Goal: Information Seeking & Learning: Learn about a topic

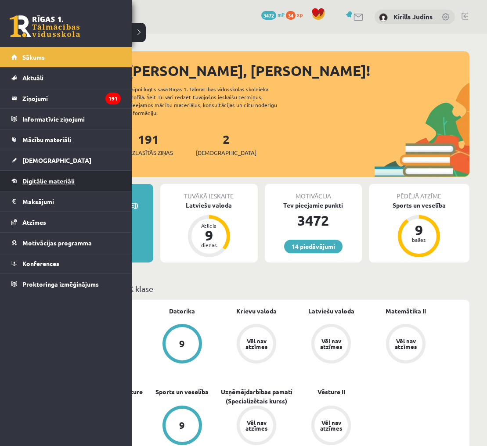
click at [65, 181] on span "Digitālie materiāli" at bounding box center [48, 181] width 52 height 8
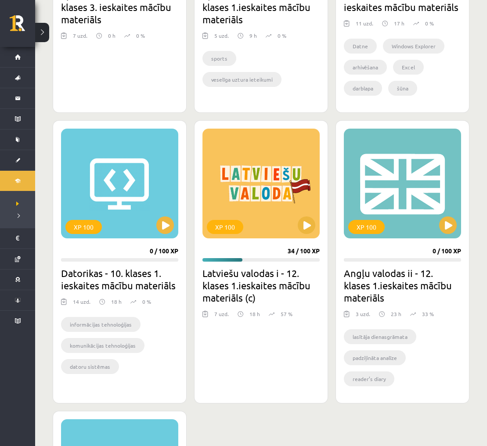
scroll to position [703, 0]
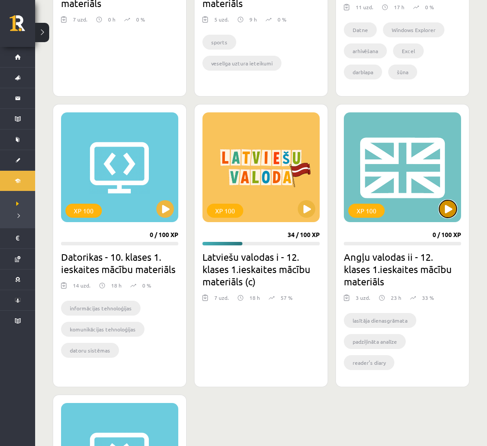
click at [442, 205] on button at bounding box center [448, 209] width 18 height 18
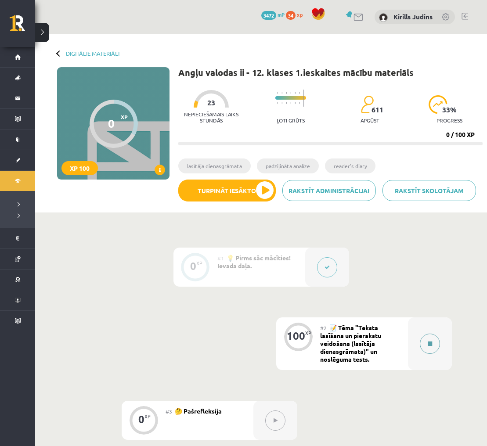
click at [430, 343] on icon at bounding box center [429, 343] width 4 height 5
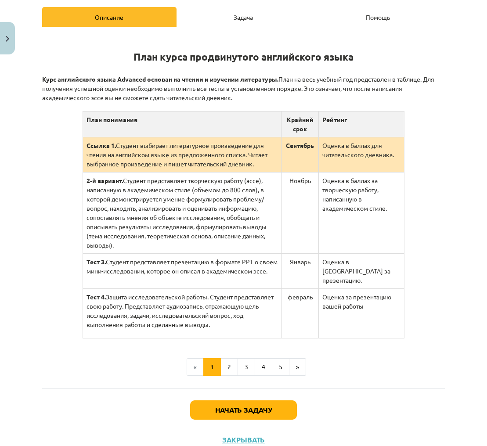
scroll to position [137, 0]
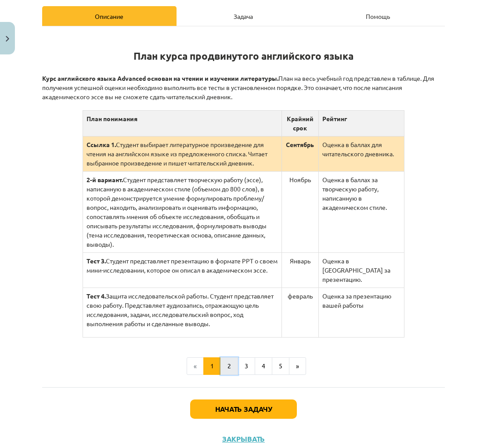
click at [230, 362] on font "2" at bounding box center [229, 366] width 4 height 8
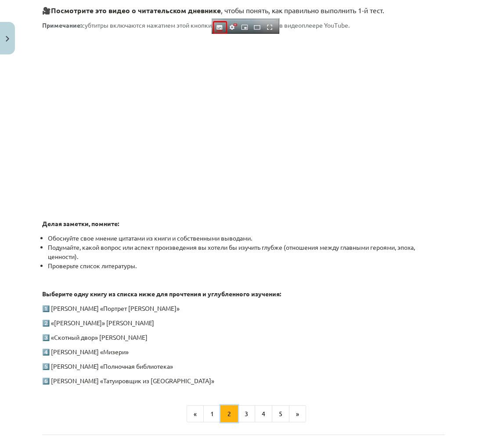
scroll to position [274, 0]
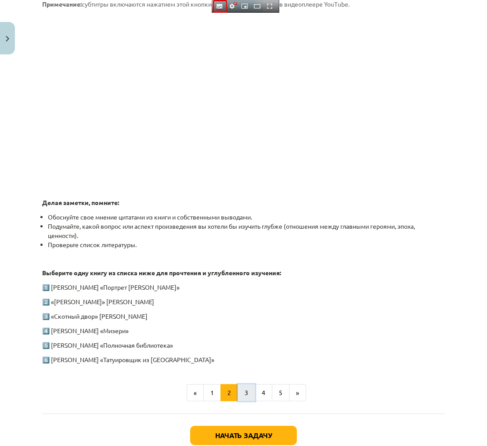
click at [247, 393] on button "3" at bounding box center [246, 393] width 18 height 18
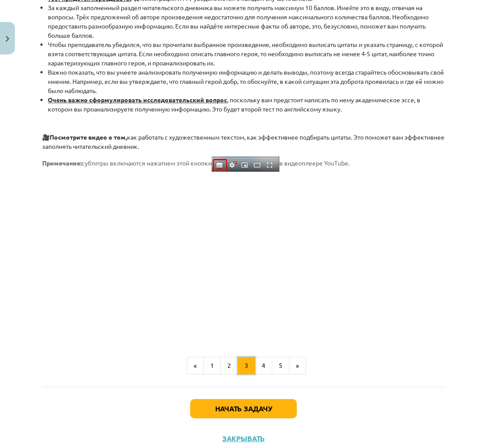
scroll to position [646, 0]
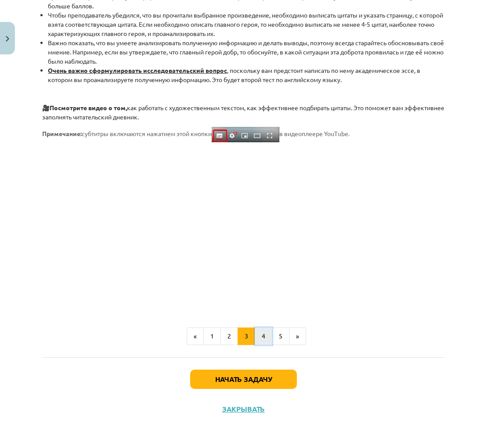
click at [263, 335] on font "4" at bounding box center [264, 336] width 4 height 8
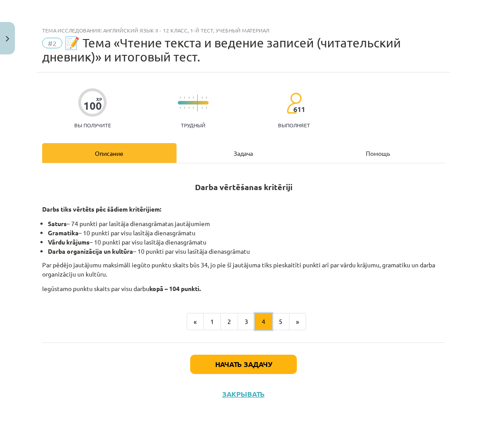
scroll to position [0, 0]
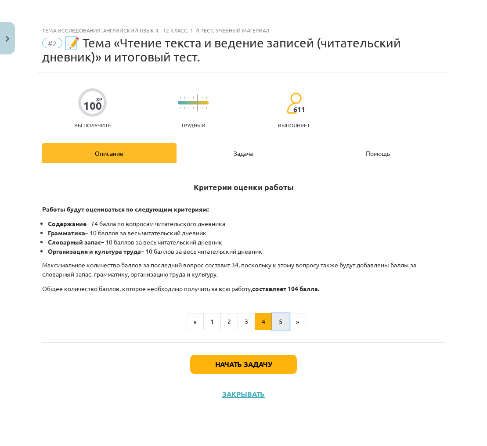
click at [281, 319] on font "5" at bounding box center [281, 321] width 4 height 8
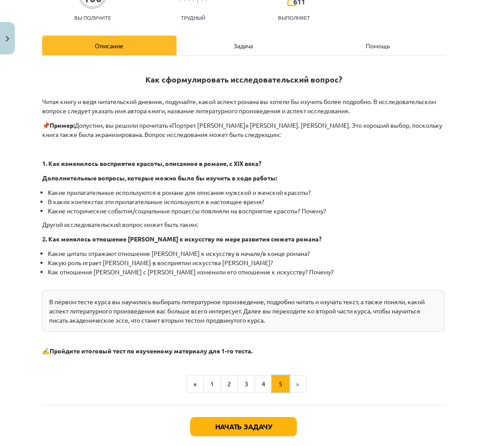
scroll to position [122, 0]
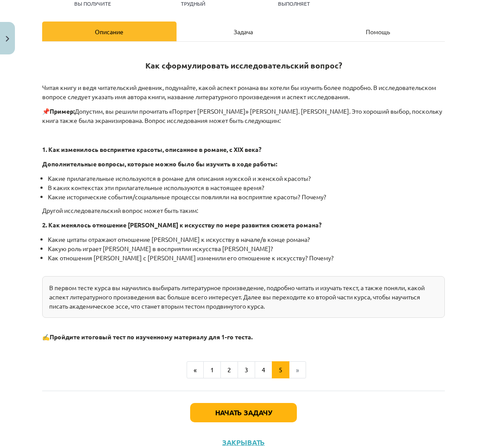
click at [298, 371] on li "»" at bounding box center [297, 370] width 17 height 18
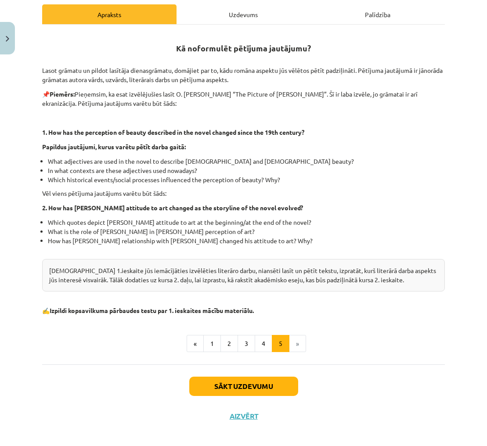
scroll to position [146, 0]
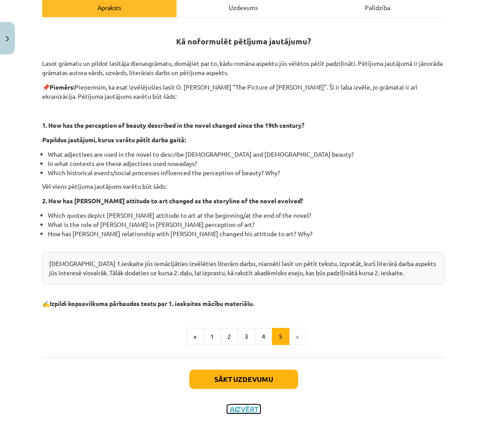
click at [244, 412] on button "Aizvērt" at bounding box center [243, 409] width 33 height 9
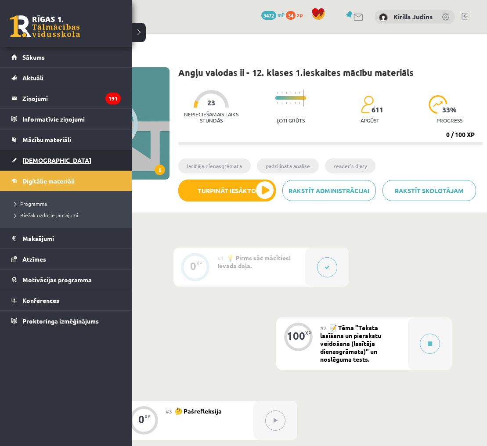
click at [45, 160] on span "[DEMOGRAPHIC_DATA]" at bounding box center [56, 160] width 69 height 8
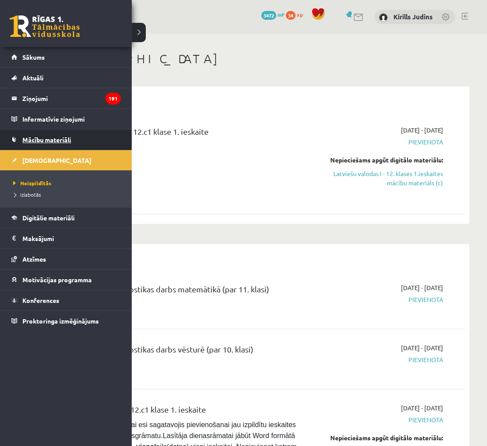
click at [54, 140] on span "Mācību materiāli" at bounding box center [46, 140] width 49 height 8
